Goal: Task Accomplishment & Management: Use online tool/utility

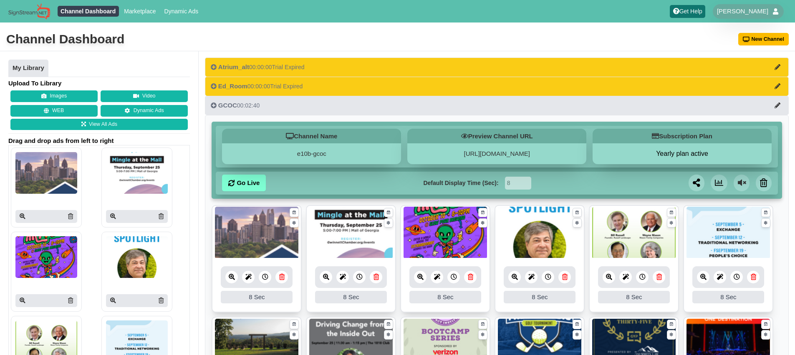
scroll to position [95, 0]
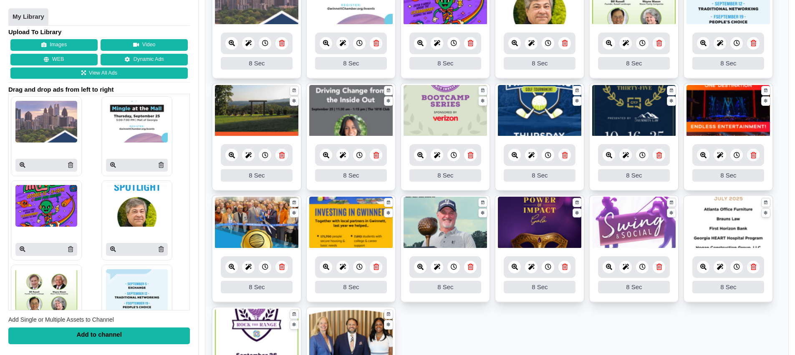
scroll to position [340, 0]
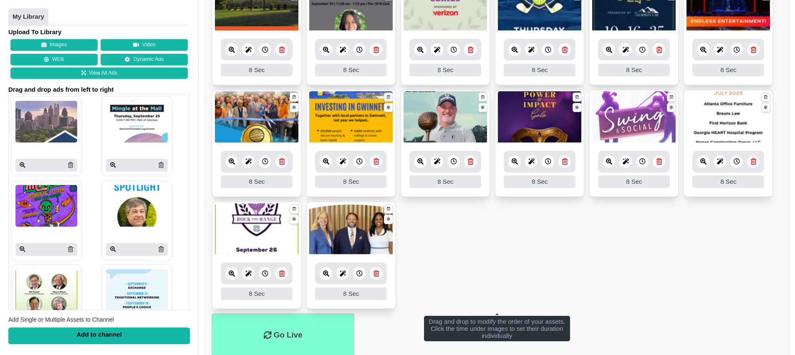
click at [525, 244] on ul "8 8 Sec Fade In Scale In Swirl In Slide In Slide Elliptic Roll In Swing In Save…" at bounding box center [497, 90] width 570 height 448
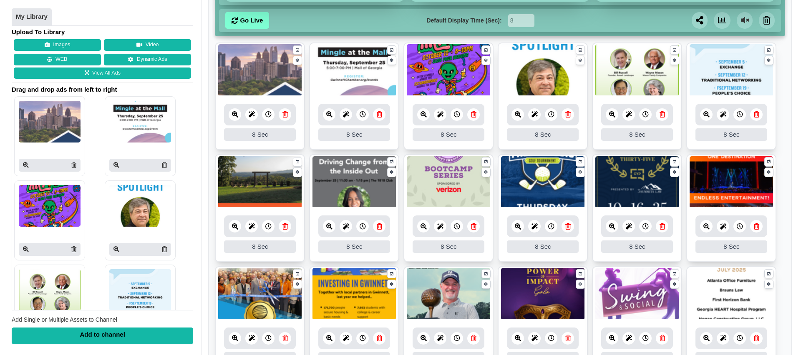
scroll to position [171, 0]
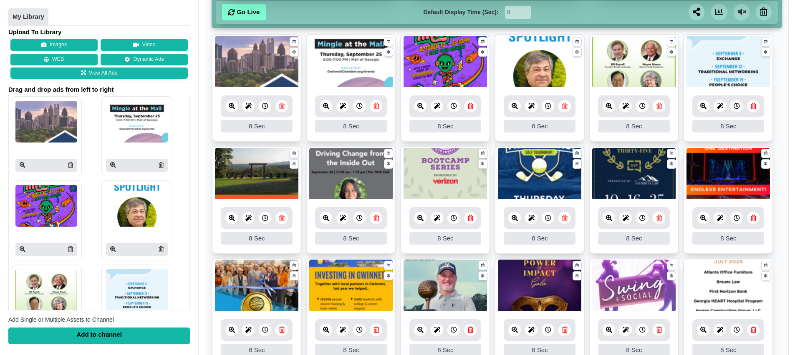
click at [515, 107] on icon at bounding box center [514, 106] width 6 height 6
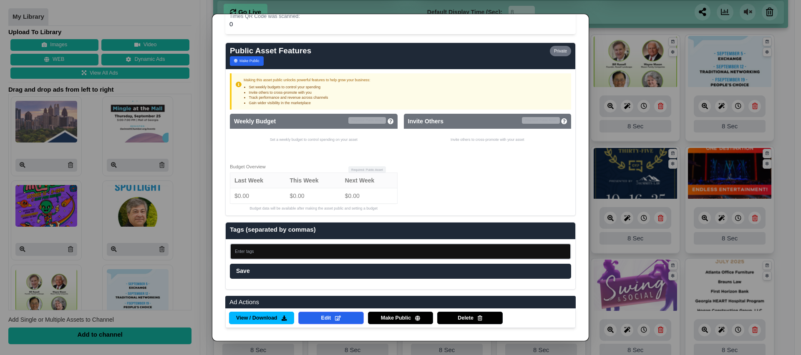
scroll to position [494, 0]
click at [274, 321] on span "View / Download" at bounding box center [256, 319] width 41 height 8
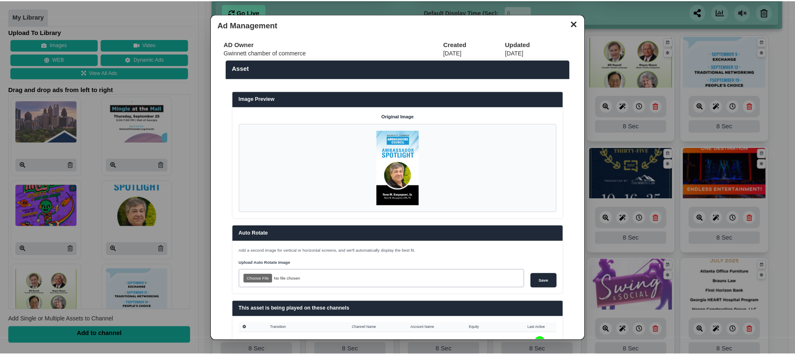
scroll to position [0, 0]
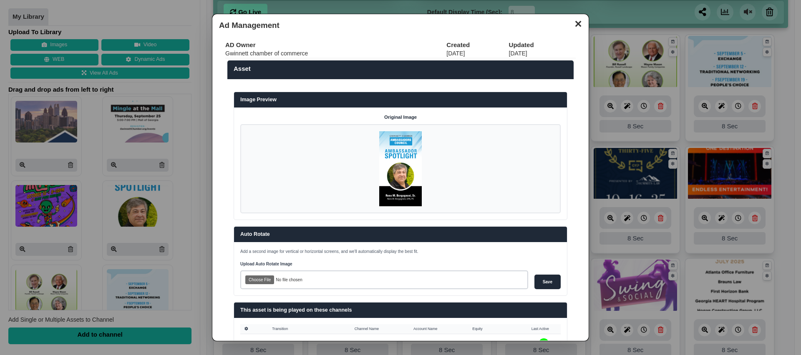
click at [570, 26] on button "✕" at bounding box center [578, 23] width 16 height 13
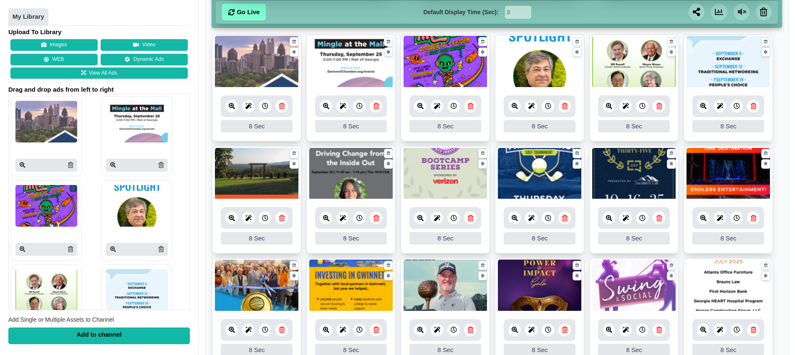
click at [594, 21] on div "Go Live Default Display Time (Sec): 8 Send by Email Send by Text" at bounding box center [497, 12] width 562 height 23
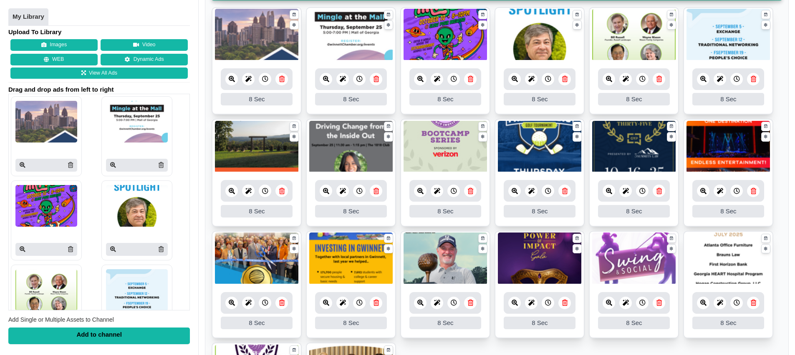
scroll to position [360, 0]
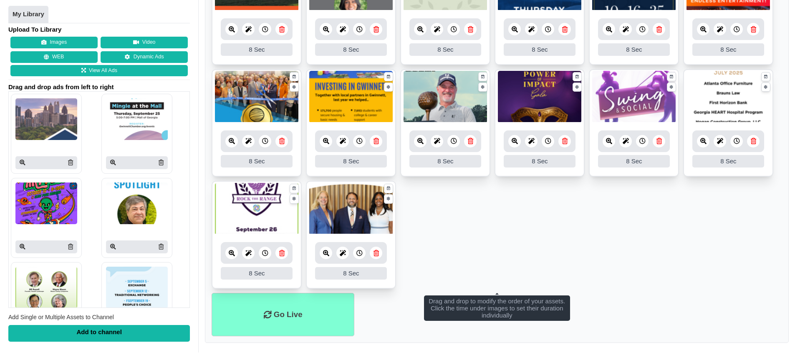
click at [656, 224] on ul "8 8 Sec Fade In Scale In Swirl In Slide In Slide Elliptic Roll In Swing In Save…" at bounding box center [497, 69] width 570 height 448
